Goal: Check status: Check status

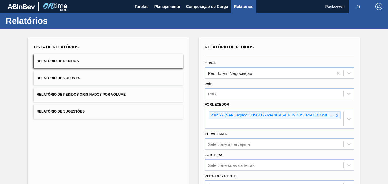
scroll to position [86, 0]
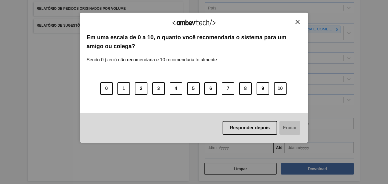
click at [297, 21] on img "Close" at bounding box center [298, 22] width 4 height 4
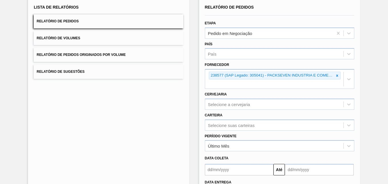
scroll to position [0, 0]
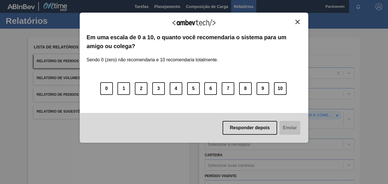
click at [296, 21] on img "Close" at bounding box center [298, 22] width 4 height 4
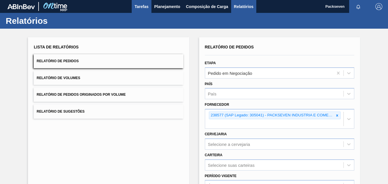
click at [145, 8] on span "Tarefas" at bounding box center [142, 6] width 14 height 7
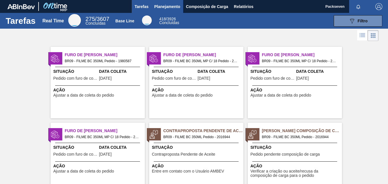
click at [170, 5] on span "Planejamento" at bounding box center [167, 6] width 26 height 7
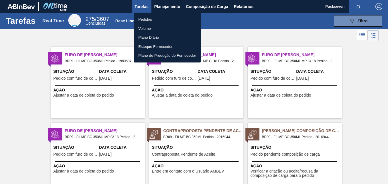
click at [22, 93] on div at bounding box center [194, 92] width 388 height 184
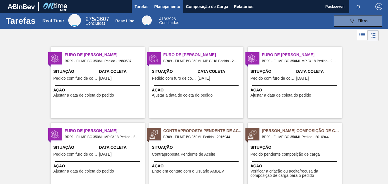
click at [171, 7] on span "Planejamento" at bounding box center [167, 6] width 26 height 7
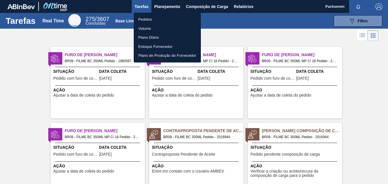
click at [158, 18] on li "Pedidos" at bounding box center [167, 19] width 67 height 9
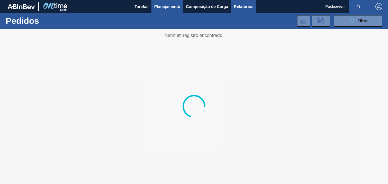
click at [242, 5] on span "Relatórios" at bounding box center [243, 6] width 19 height 7
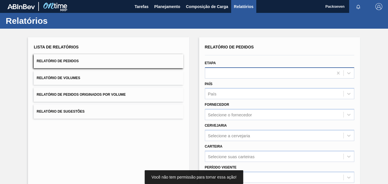
click at [304, 73] on div at bounding box center [269, 73] width 128 height 8
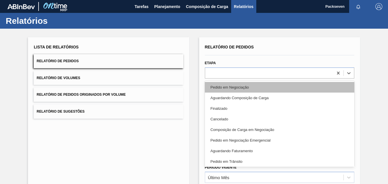
click at [250, 89] on div "Pedido em Negociação" at bounding box center [279, 87] width 149 height 11
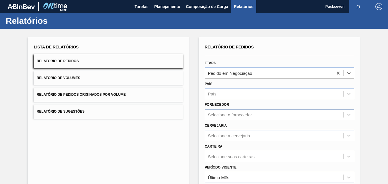
click at [253, 118] on div "Selecione o fornecedor" at bounding box center [274, 114] width 138 height 8
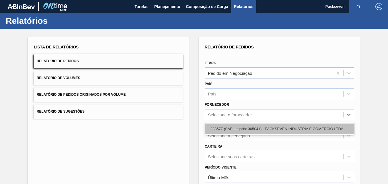
click at [237, 127] on div "238577 (SAP Legado: 305041) - PACKSEVEN INDUSTRIA E COMERCIO LTDA" at bounding box center [279, 128] width 149 height 11
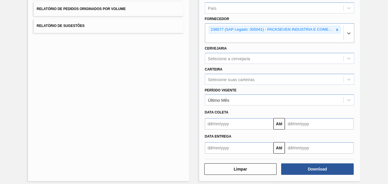
scroll to position [86, 0]
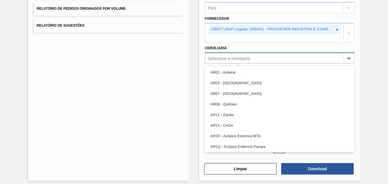
click at [347, 56] on icon at bounding box center [349, 58] width 6 height 6
click at [348, 57] on icon at bounding box center [349, 58] width 6 height 6
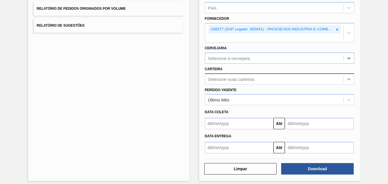
click at [349, 79] on icon at bounding box center [348, 79] width 3 height 2
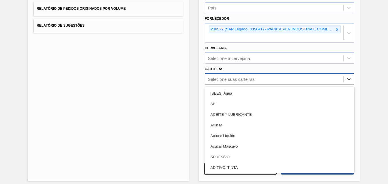
click at [349, 79] on icon at bounding box center [348, 79] width 3 height 2
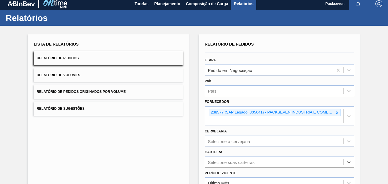
scroll to position [0, 0]
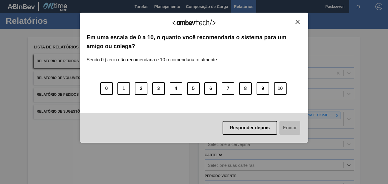
click at [297, 23] on img "Close" at bounding box center [298, 22] width 4 height 4
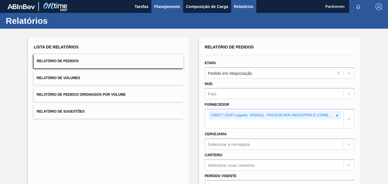
click at [170, 4] on span "Planejamento" at bounding box center [167, 6] width 26 height 7
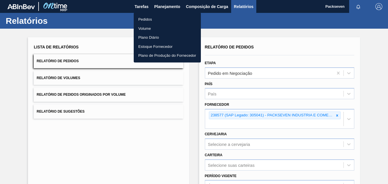
click at [152, 14] on ul "Pedidos Volume Plano Diário Estoque Fornecedor Plano de Produção do Fornecedor" at bounding box center [167, 38] width 67 height 50
click at [153, 18] on li "Pedidos" at bounding box center [167, 19] width 67 height 9
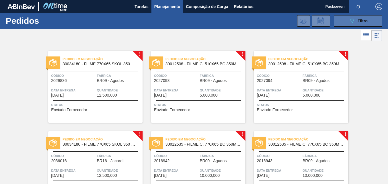
click at [347, 20] on button "089F7B8B-B2A5-4AFE-B5C0-19BA573D28AC Filtro" at bounding box center [358, 20] width 49 height 11
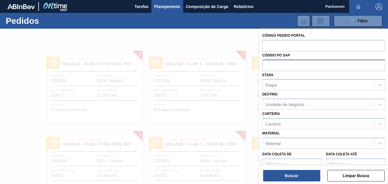
click at [296, 63] on input "text" at bounding box center [323, 64] width 123 height 11
type input "2003154"
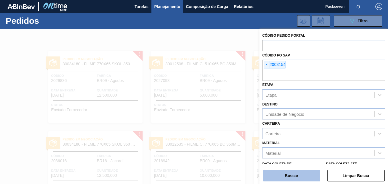
click at [287, 176] on button "Buscar" at bounding box center [291, 175] width 57 height 11
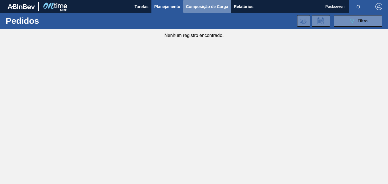
click at [209, 9] on span "Composição de Carga" at bounding box center [207, 6] width 42 height 7
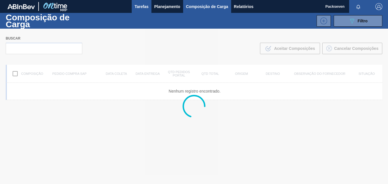
click at [142, 8] on span "Tarefas" at bounding box center [142, 6] width 14 height 7
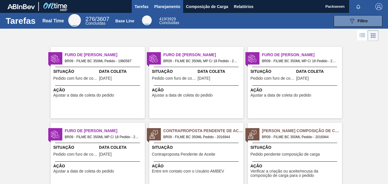
click at [170, 4] on span "Planejamento" at bounding box center [167, 6] width 26 height 7
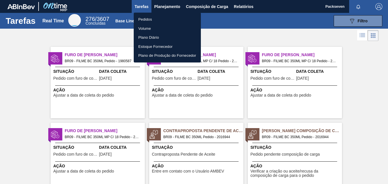
click at [79, 42] on div at bounding box center [194, 92] width 388 height 184
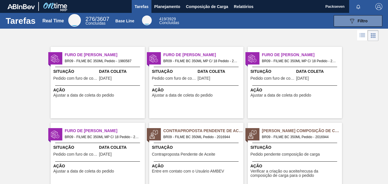
click at [82, 61] on span "BR09 - FILME BC 350ML Pedido - 1980587" at bounding box center [102, 61] width 75 height 6
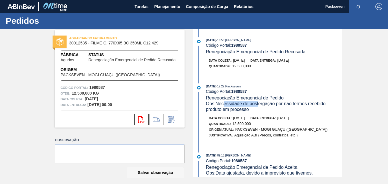
drag, startPoint x: 225, startPoint y: 102, endPoint x: 259, endPoint y: 102, distance: 34.0
click at [259, 102] on span "Obs: Necessidade de postergação por não termos recebido produto em processo" at bounding box center [266, 106] width 121 height 11
